Goal: Transaction & Acquisition: Purchase product/service

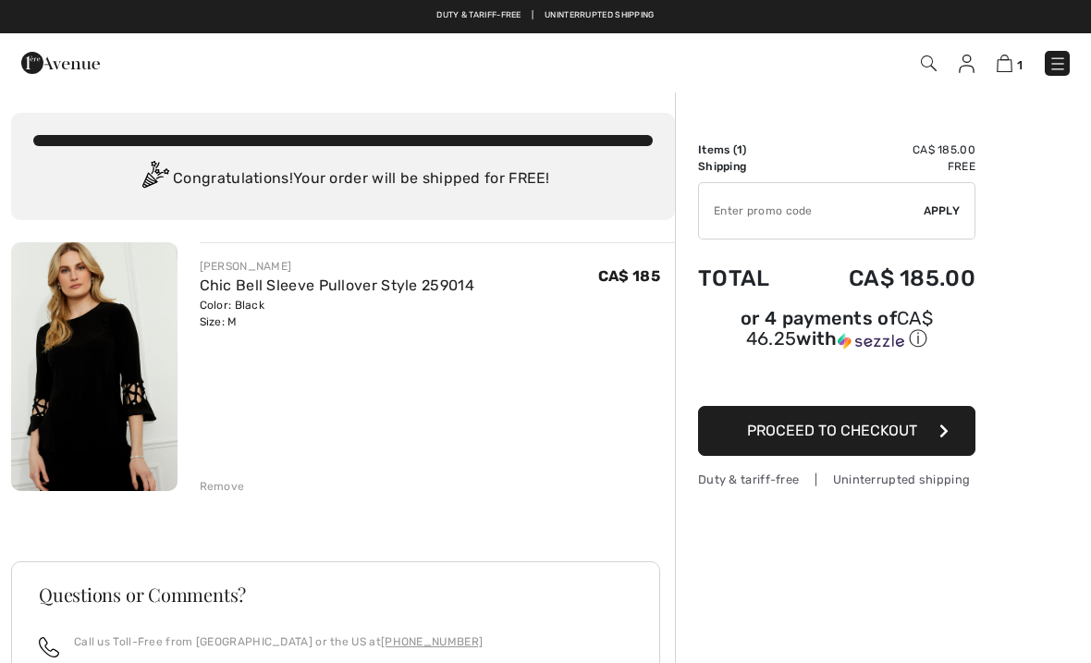
click at [232, 483] on div "Remove" at bounding box center [222, 486] width 45 height 17
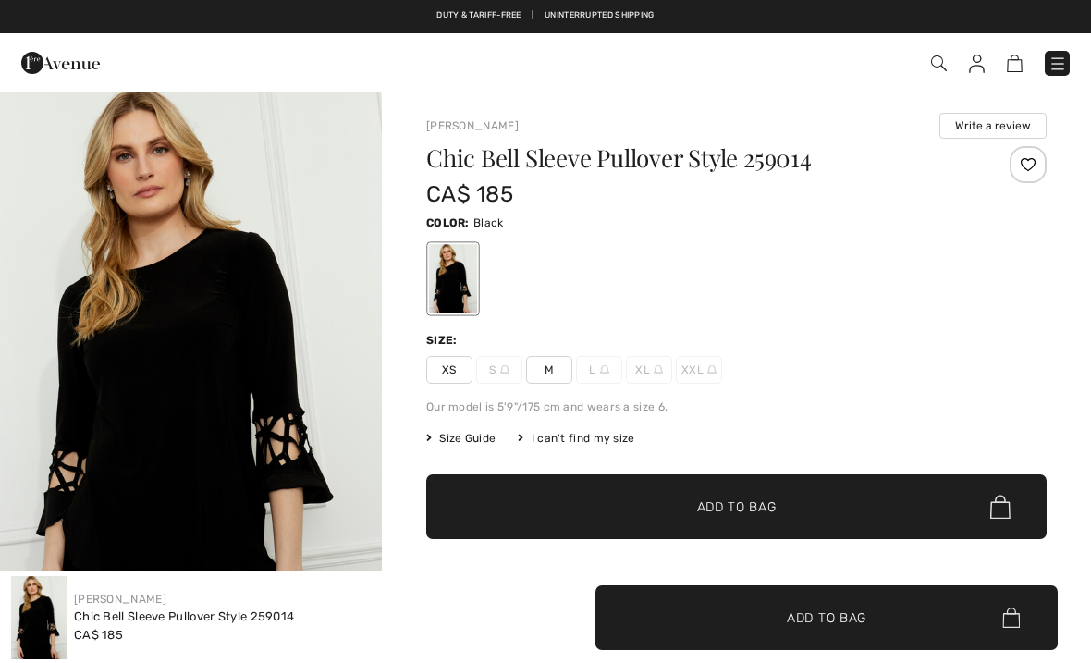
checkbox input "true"
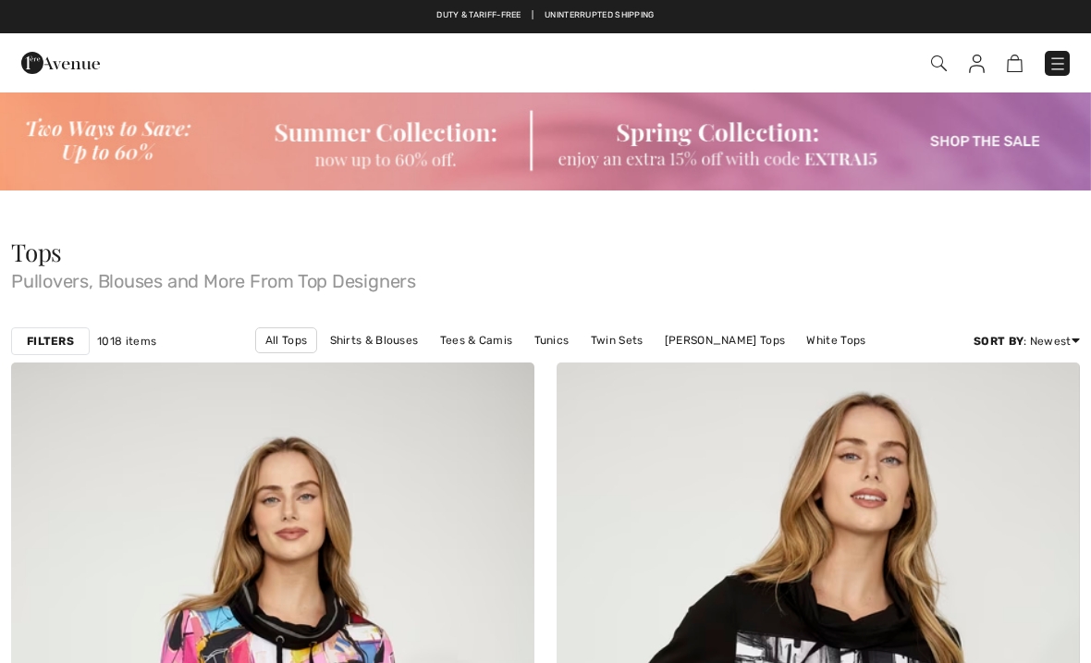
checkbox input "true"
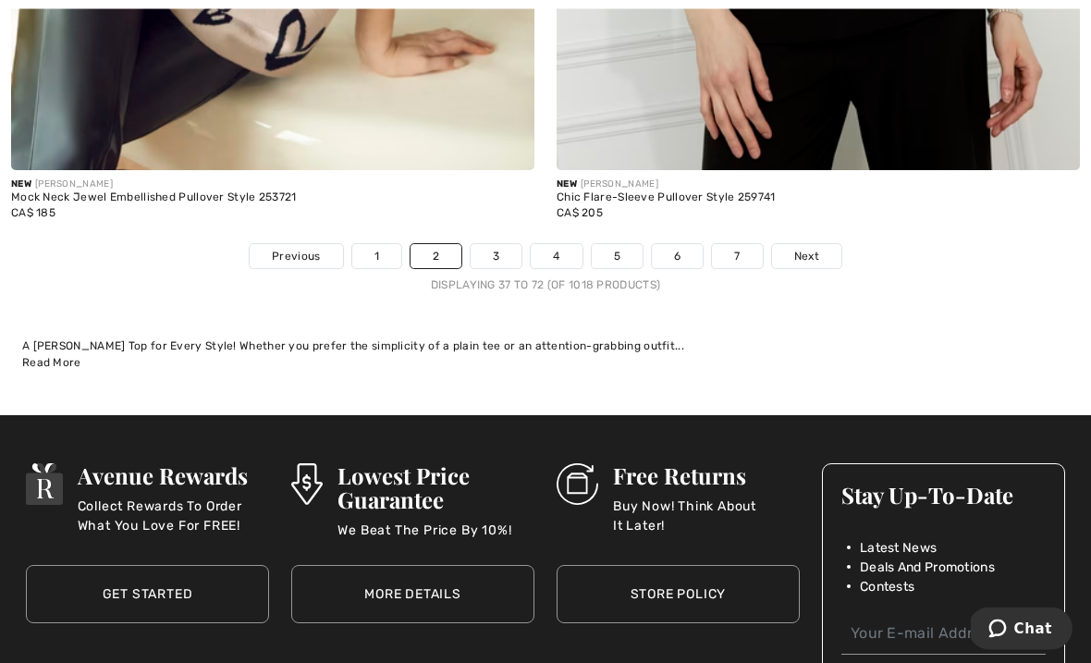
scroll to position [16202, 0]
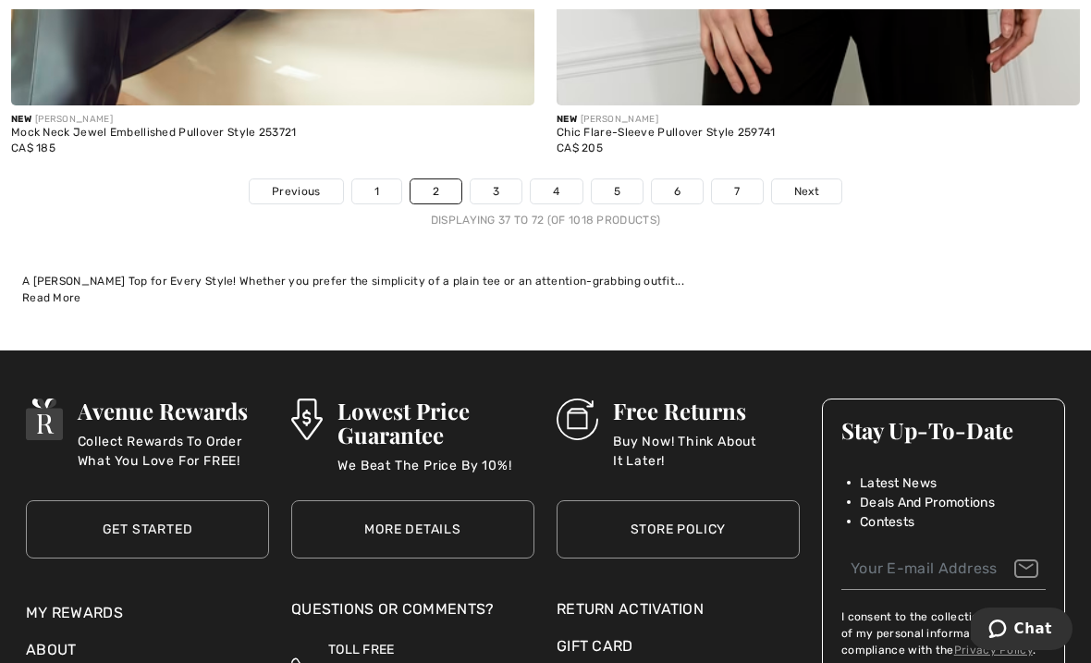
click at [810, 183] on span "Next" at bounding box center [806, 191] width 25 height 17
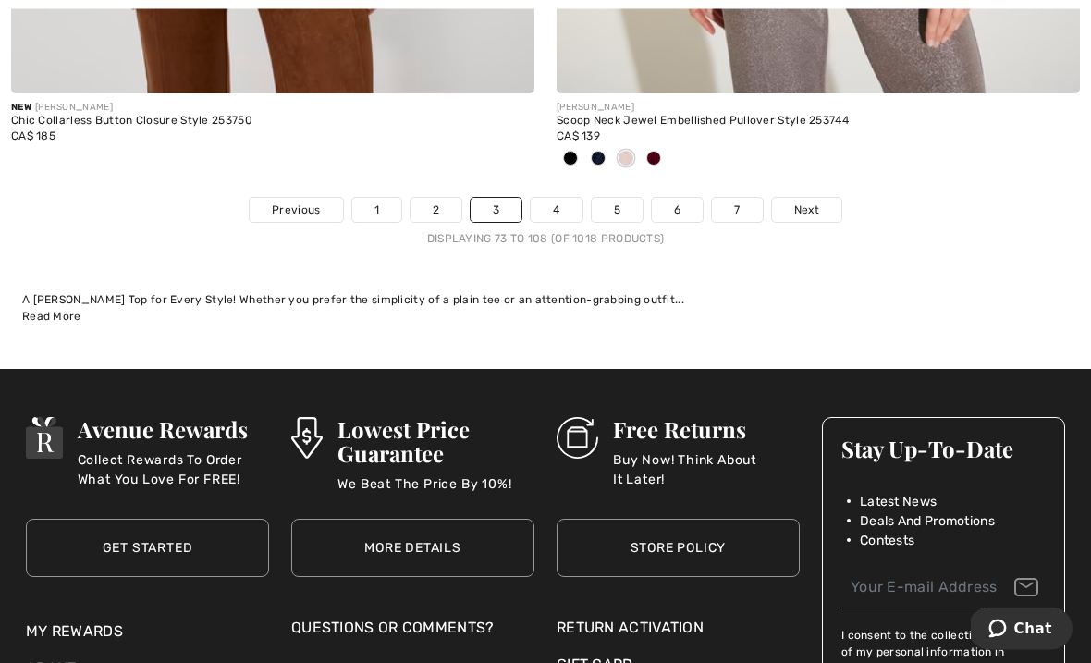
scroll to position [16367, 0]
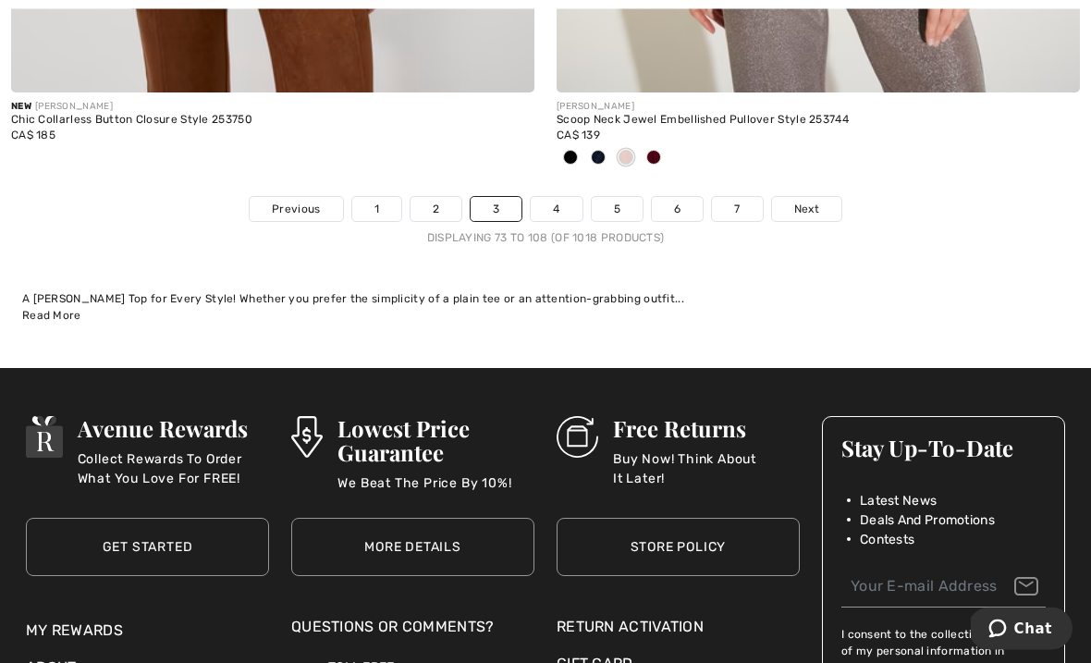
click at [811, 202] on span "Next" at bounding box center [806, 210] width 25 height 17
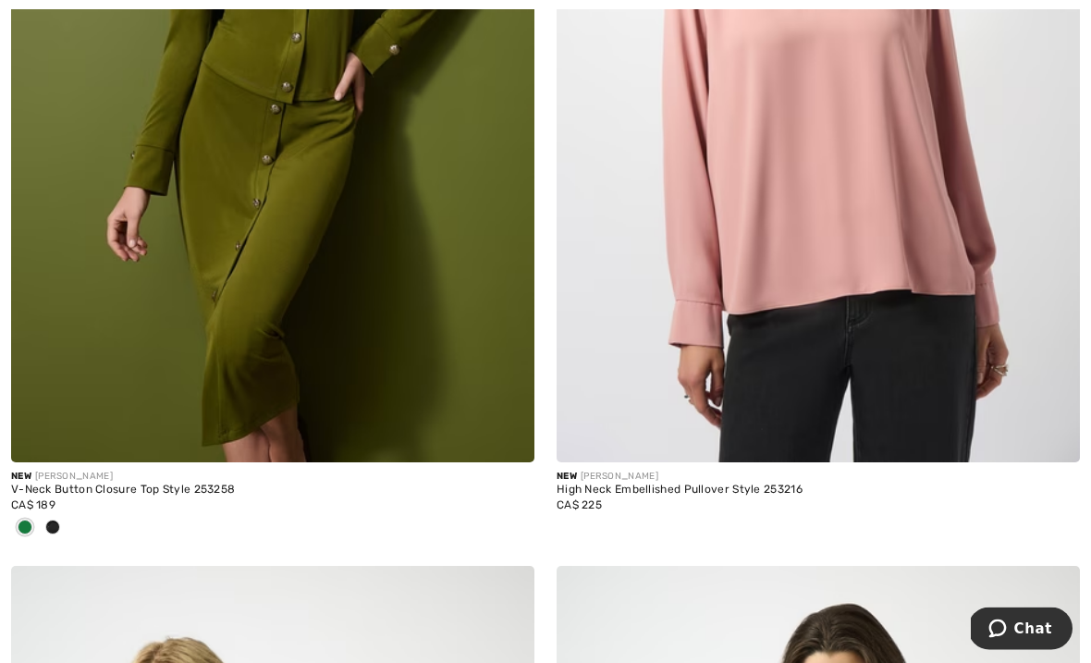
scroll to position [685, 0]
click at [54, 524] on span at bounding box center [52, 527] width 15 height 15
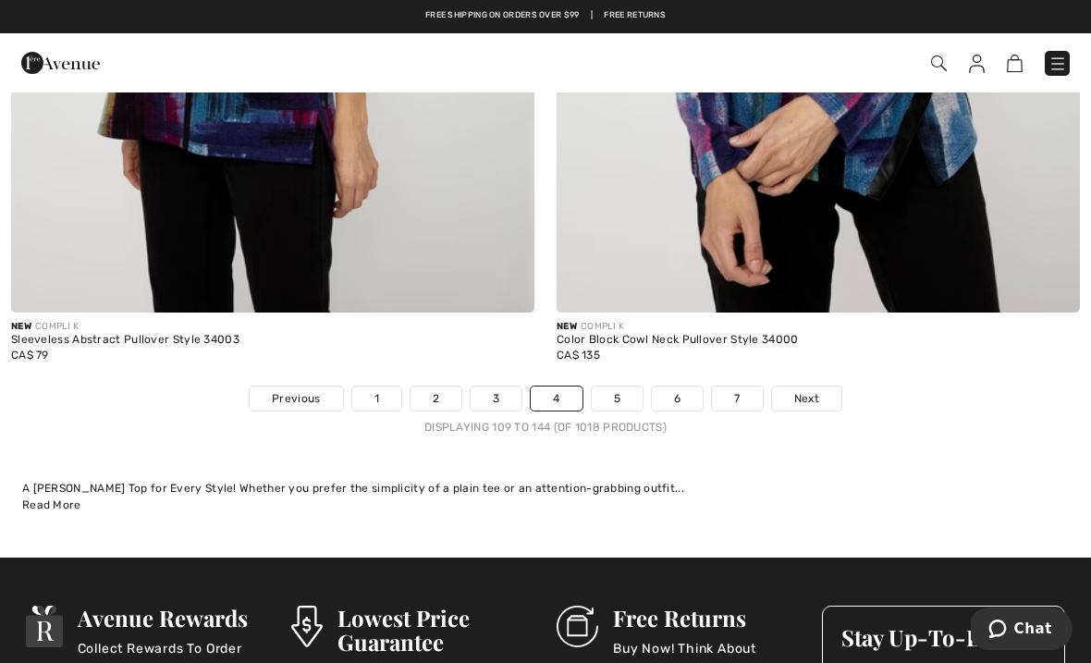
scroll to position [16059, 0]
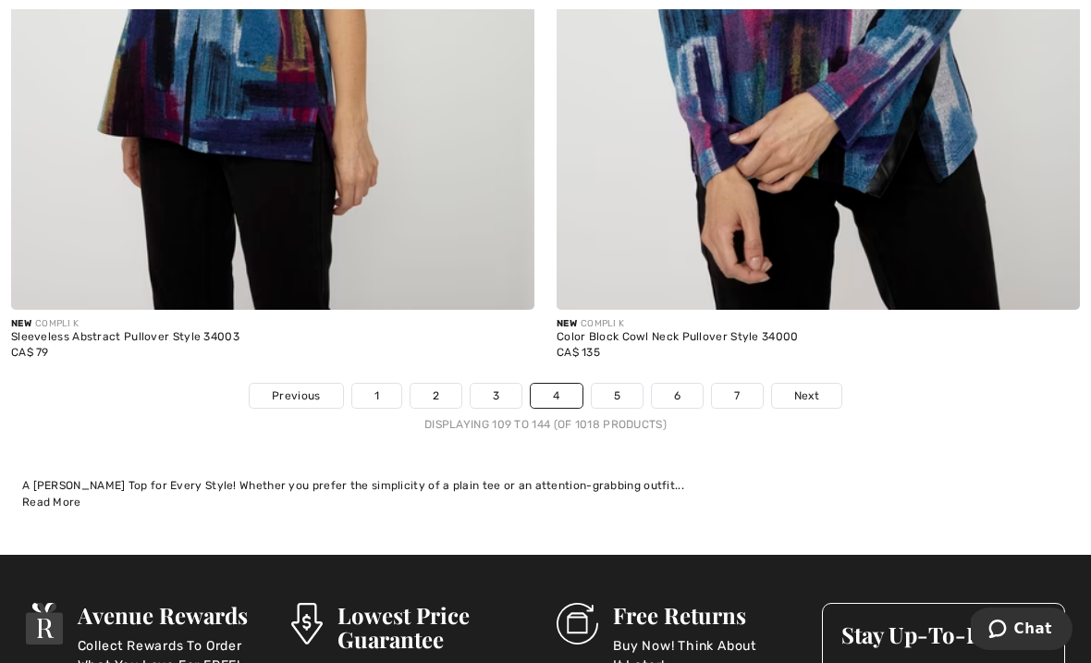
click at [808, 388] on span "Next" at bounding box center [806, 396] width 25 height 17
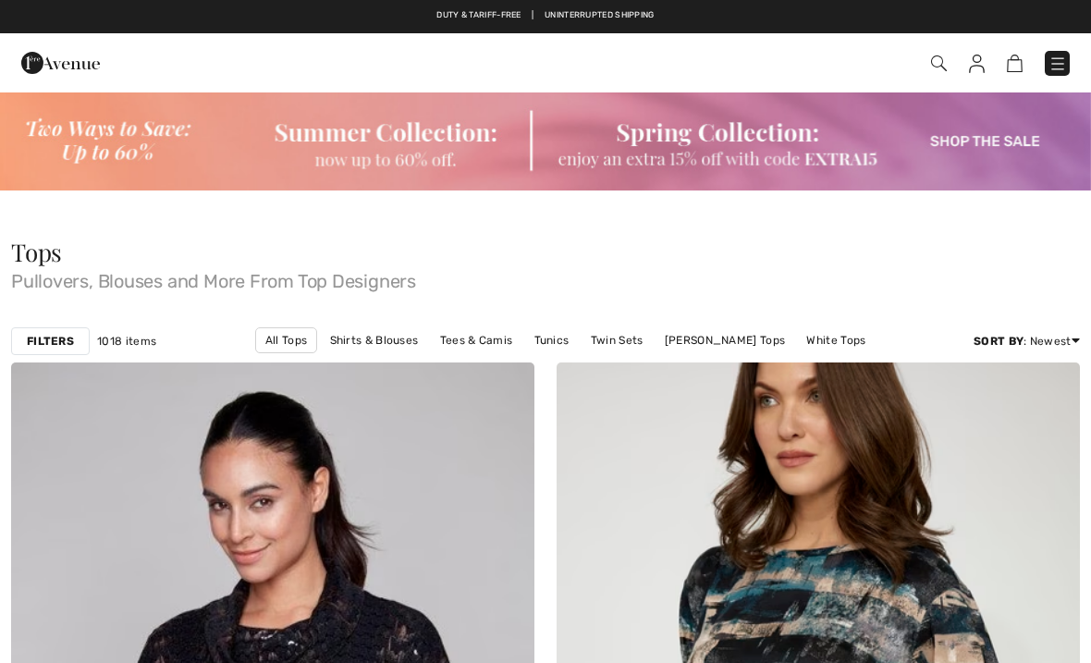
checkbox input "true"
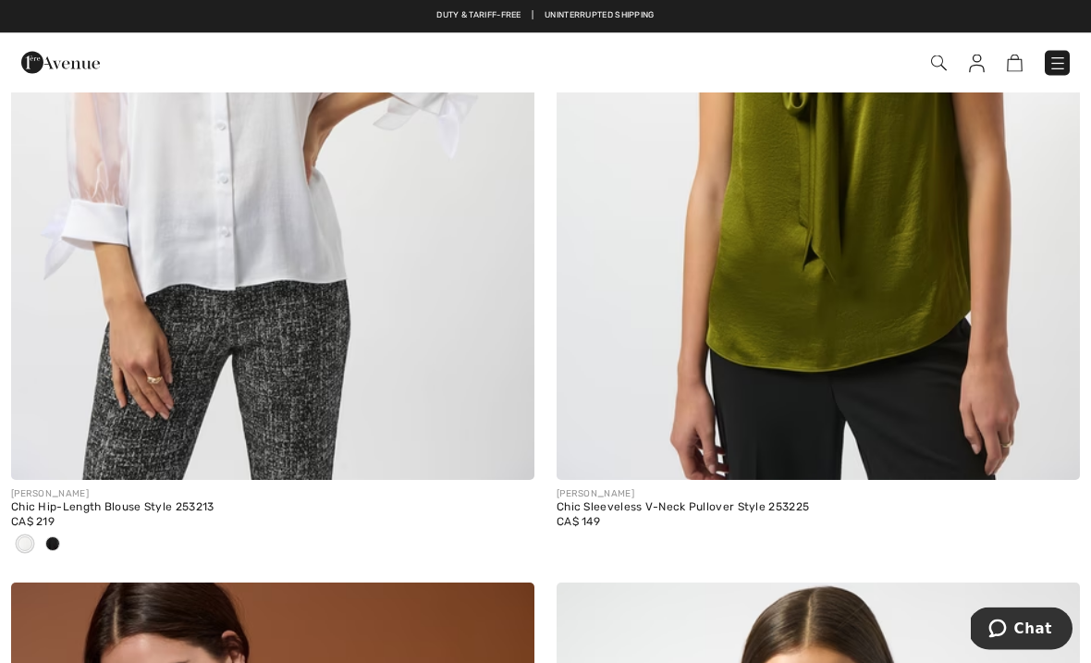
scroll to position [14050, 0]
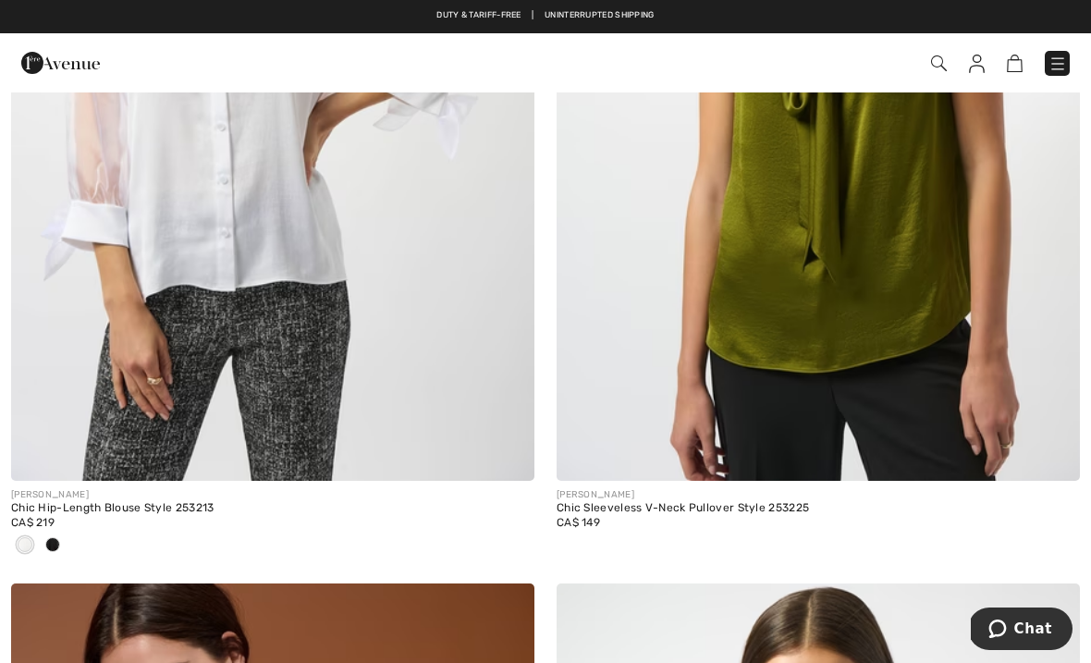
click at [63, 531] on div at bounding box center [53, 546] width 28 height 31
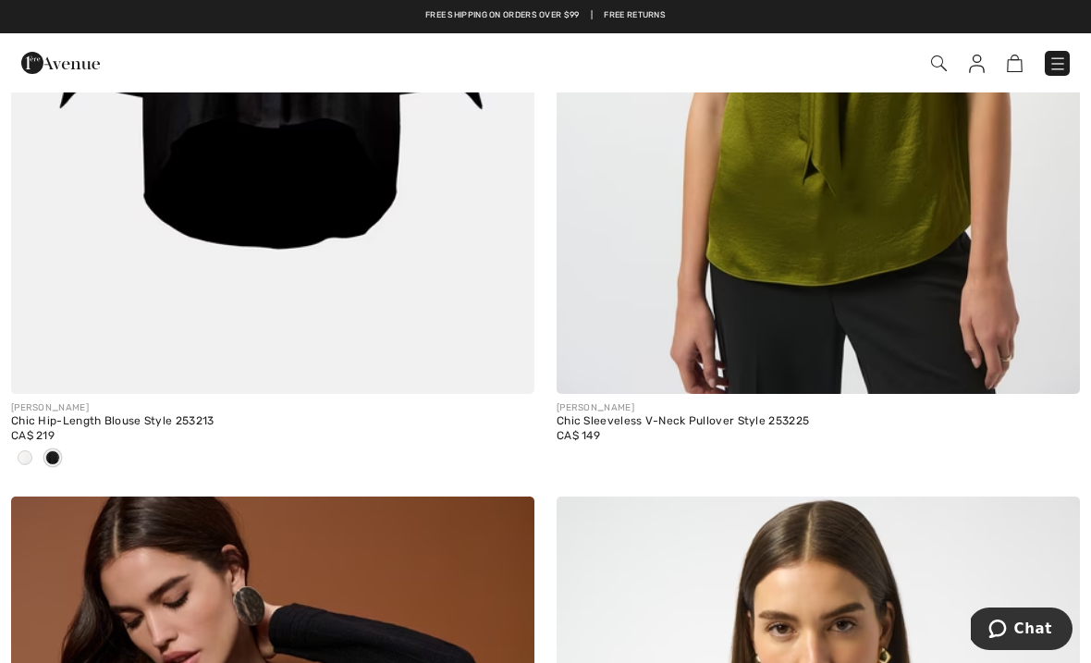
scroll to position [14141, 0]
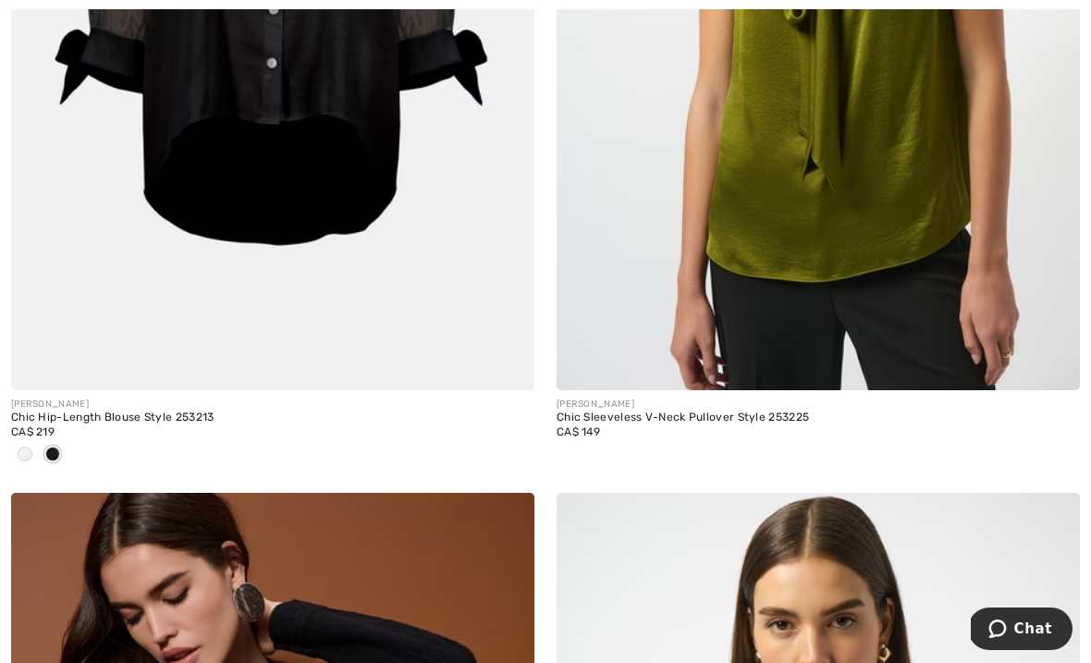
click at [23, 440] on div at bounding box center [25, 455] width 28 height 31
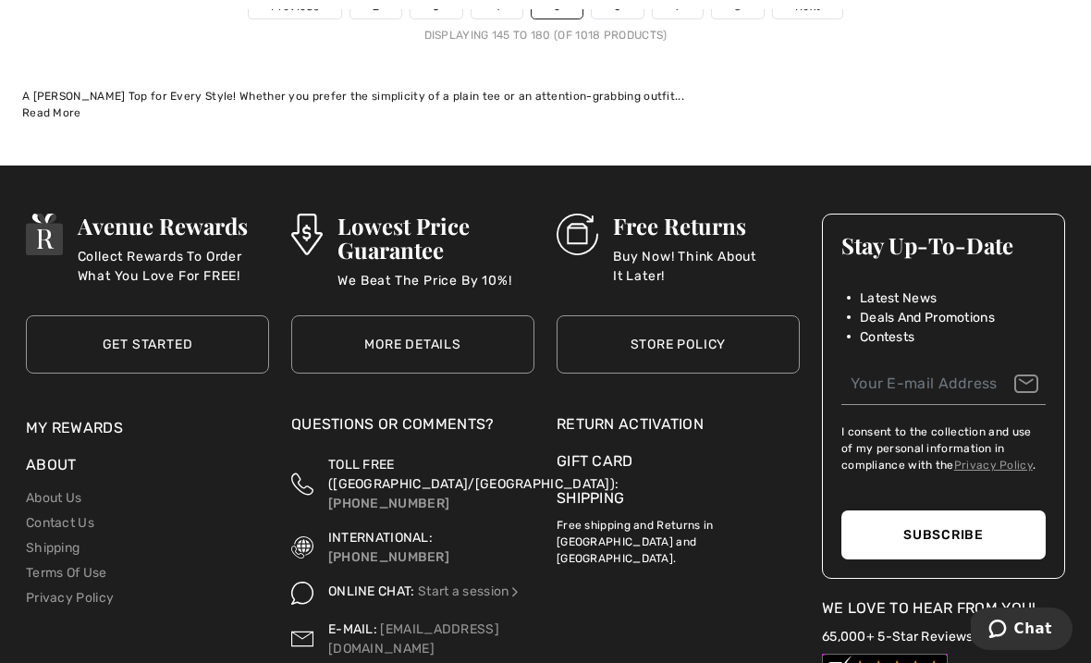
scroll to position [16386, 0]
